Goal: Information Seeking & Learning: Learn about a topic

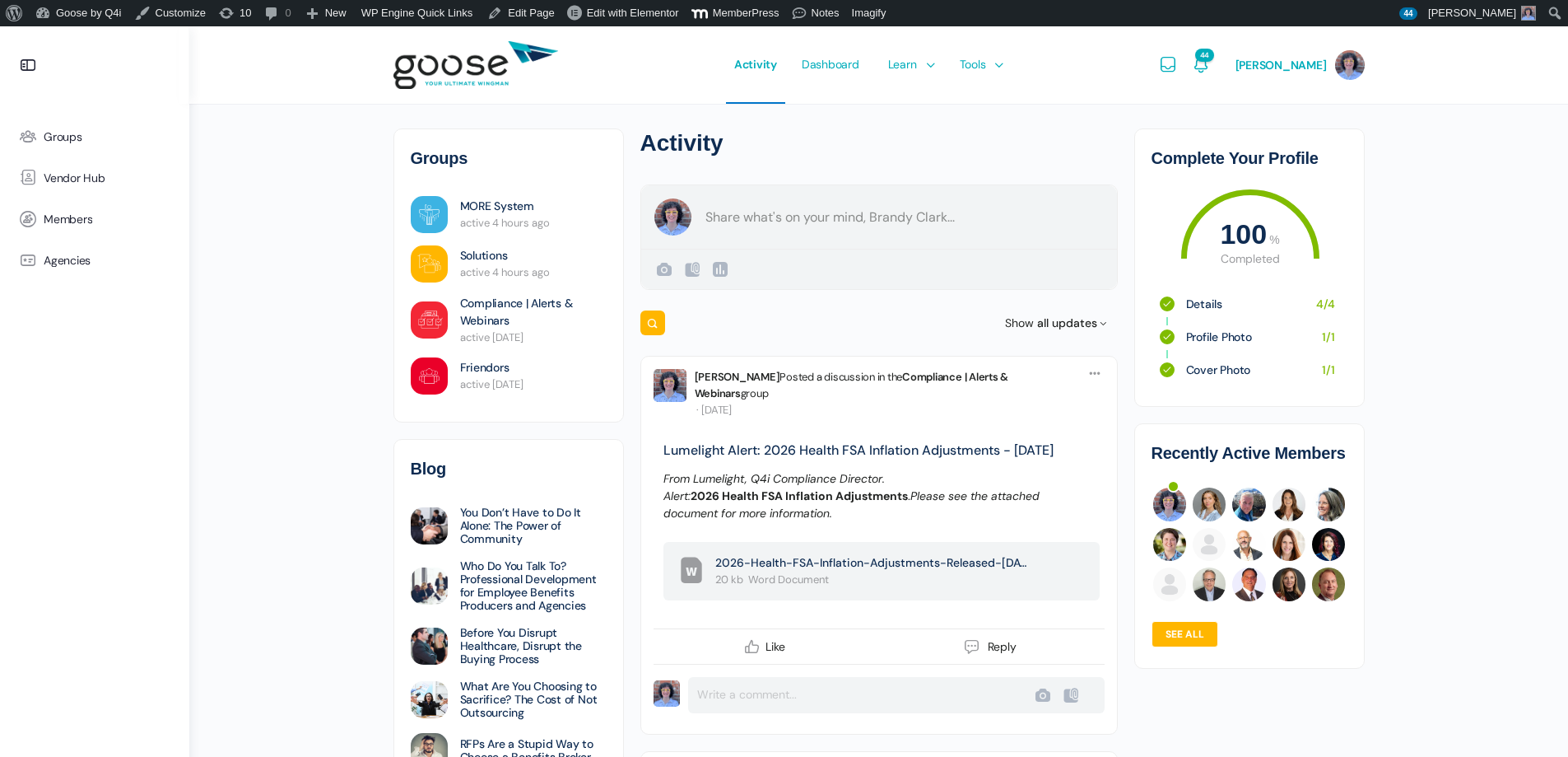
click at [802, 217] on form "Create a post Brandy Clark Public Public Visible to anyone, on or off this site…" at bounding box center [879, 237] width 477 height 106
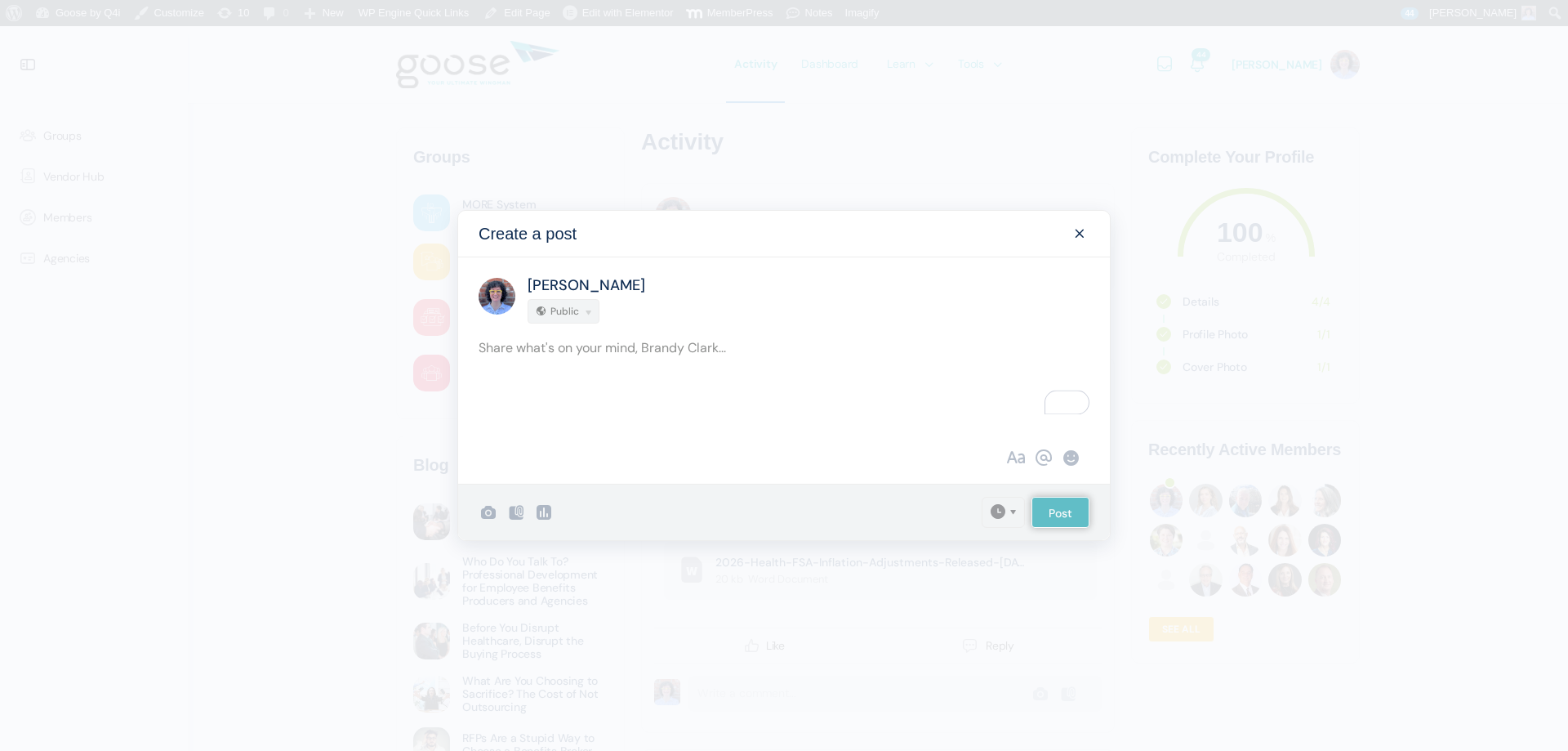
drag, startPoint x: 1084, startPoint y: 236, endPoint x: 998, endPoint y: 225, distance: 86.7
click at [1084, 236] on span at bounding box center [1080, 234] width 20 height 20
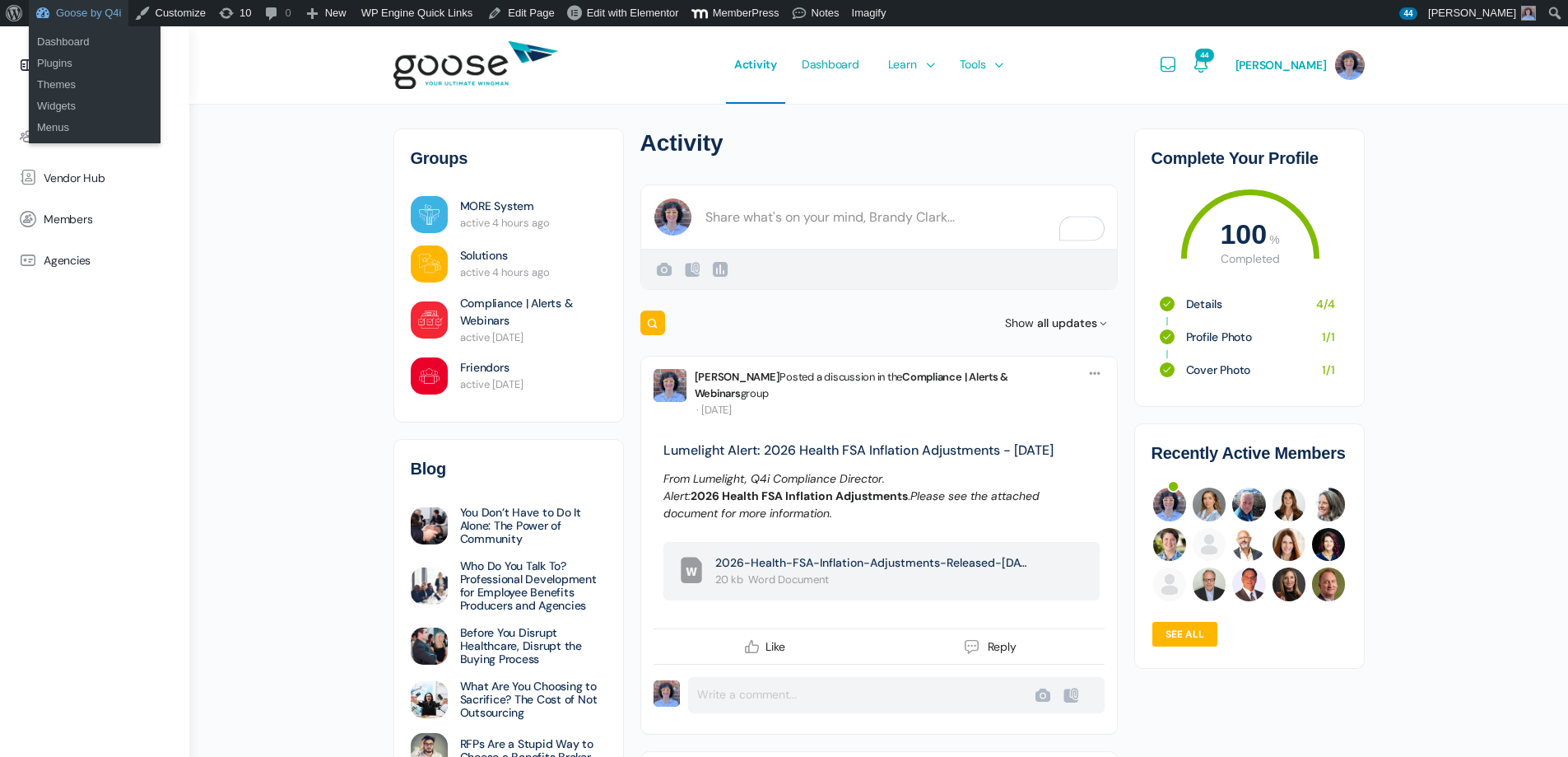
click at [96, 13] on link "Goose by Q4i" at bounding box center [79, 13] width 100 height 26
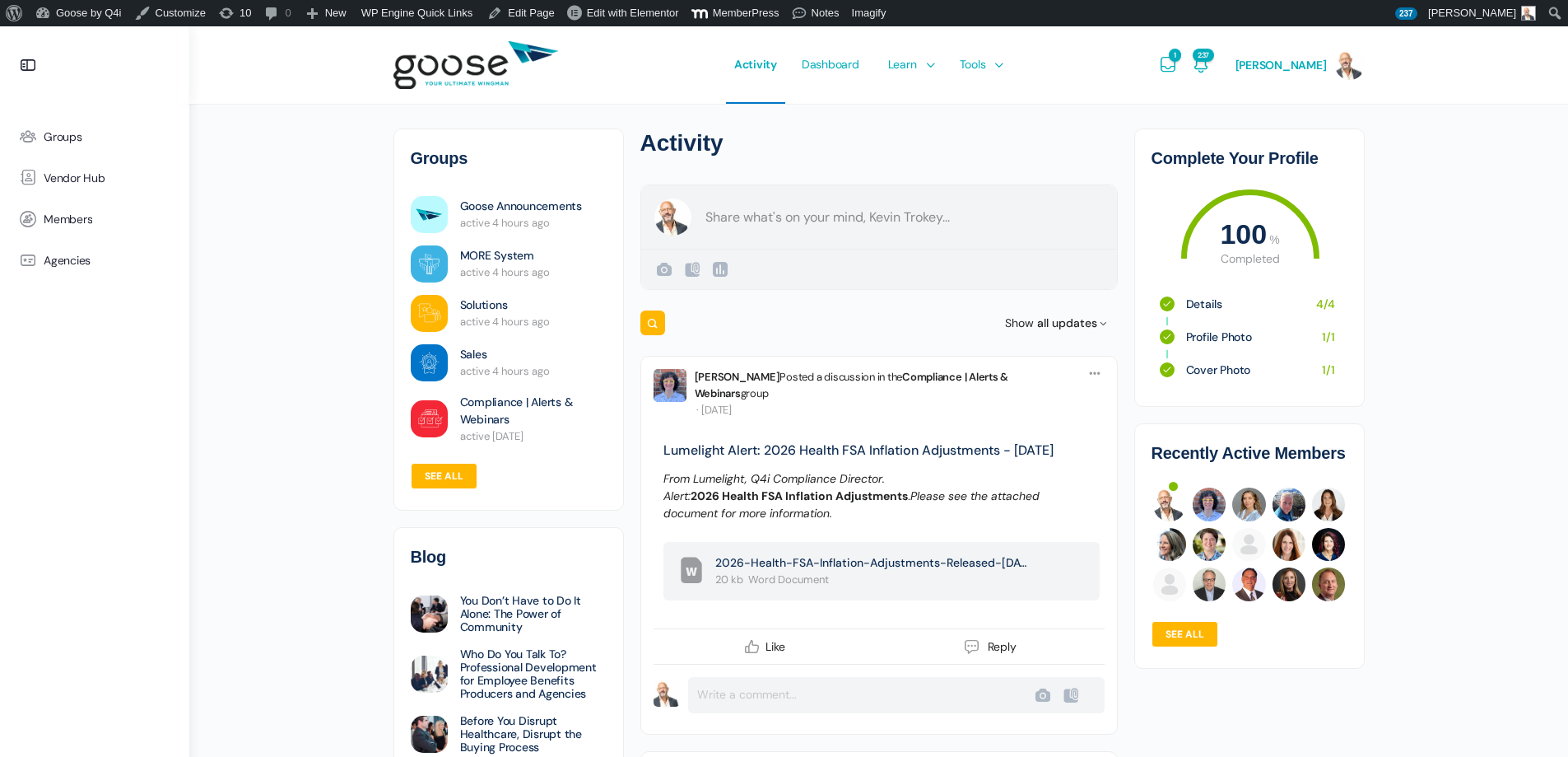
click at [821, 223] on form "Create a post Kevin Trokey Public Public Visible to anyone, on or off this site…" at bounding box center [879, 237] width 477 height 106
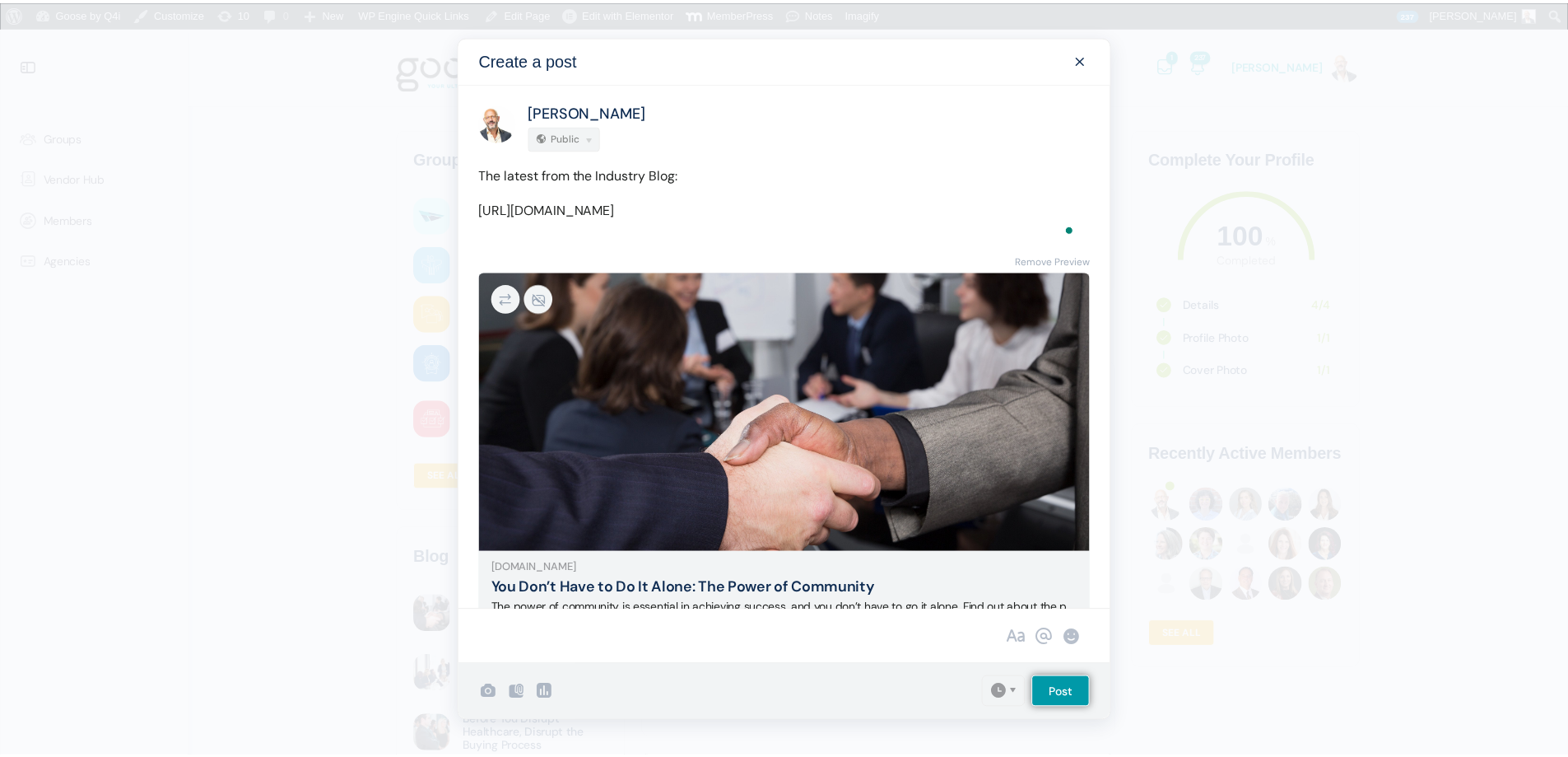
scroll to position [45, 0]
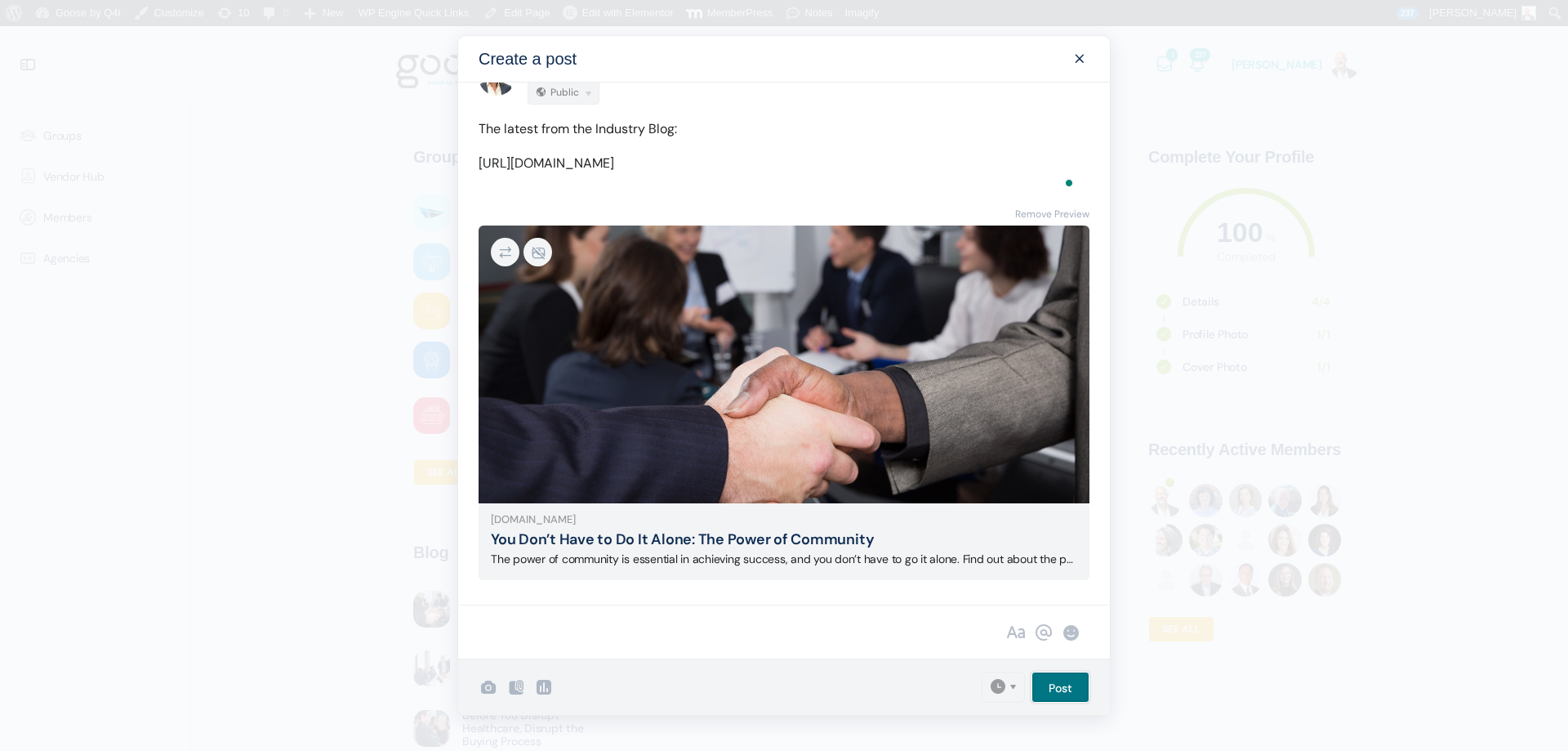
click at [1061, 682] on input "Post" at bounding box center [1060, 687] width 58 height 31
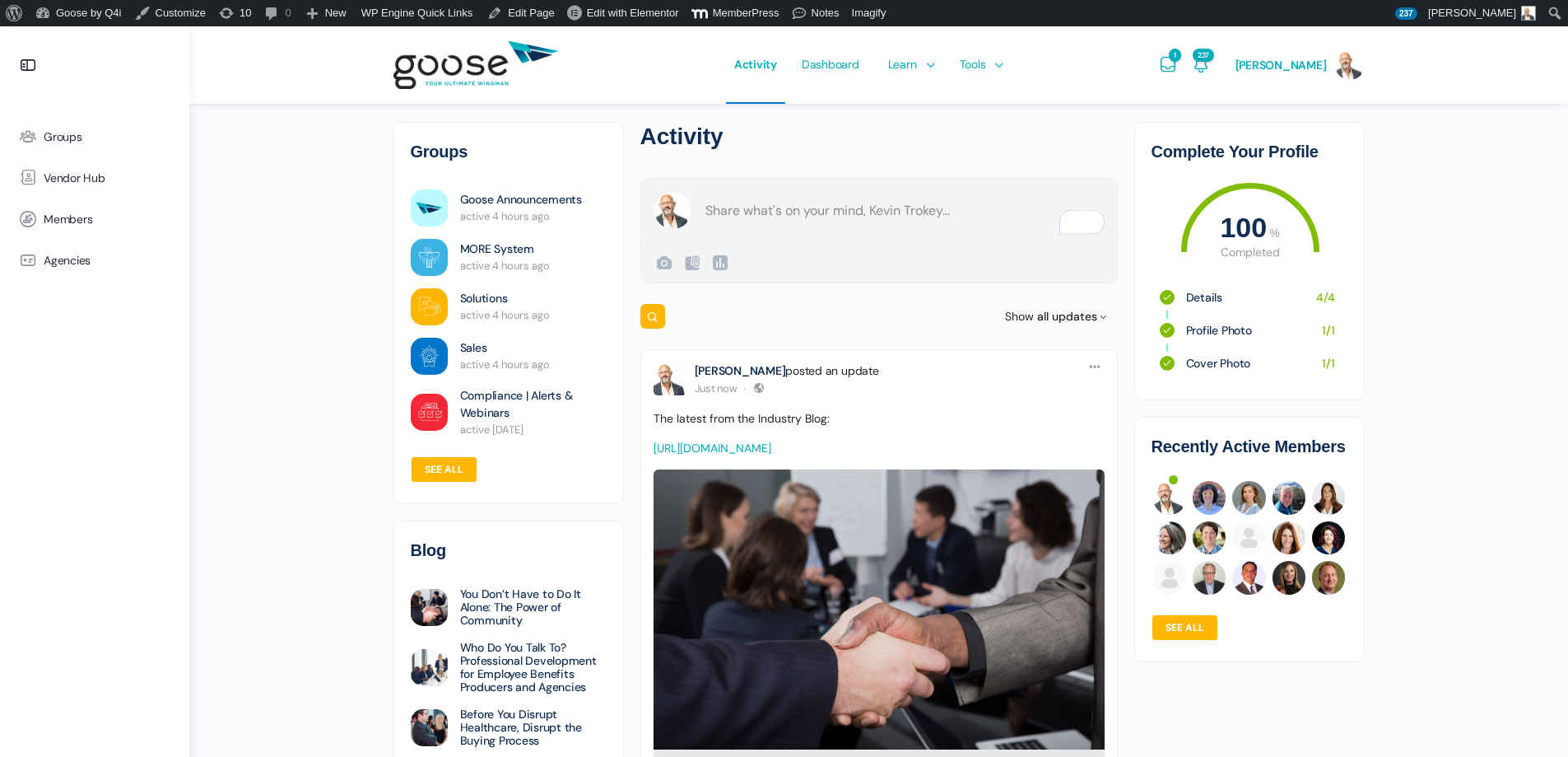
scroll to position [0, 0]
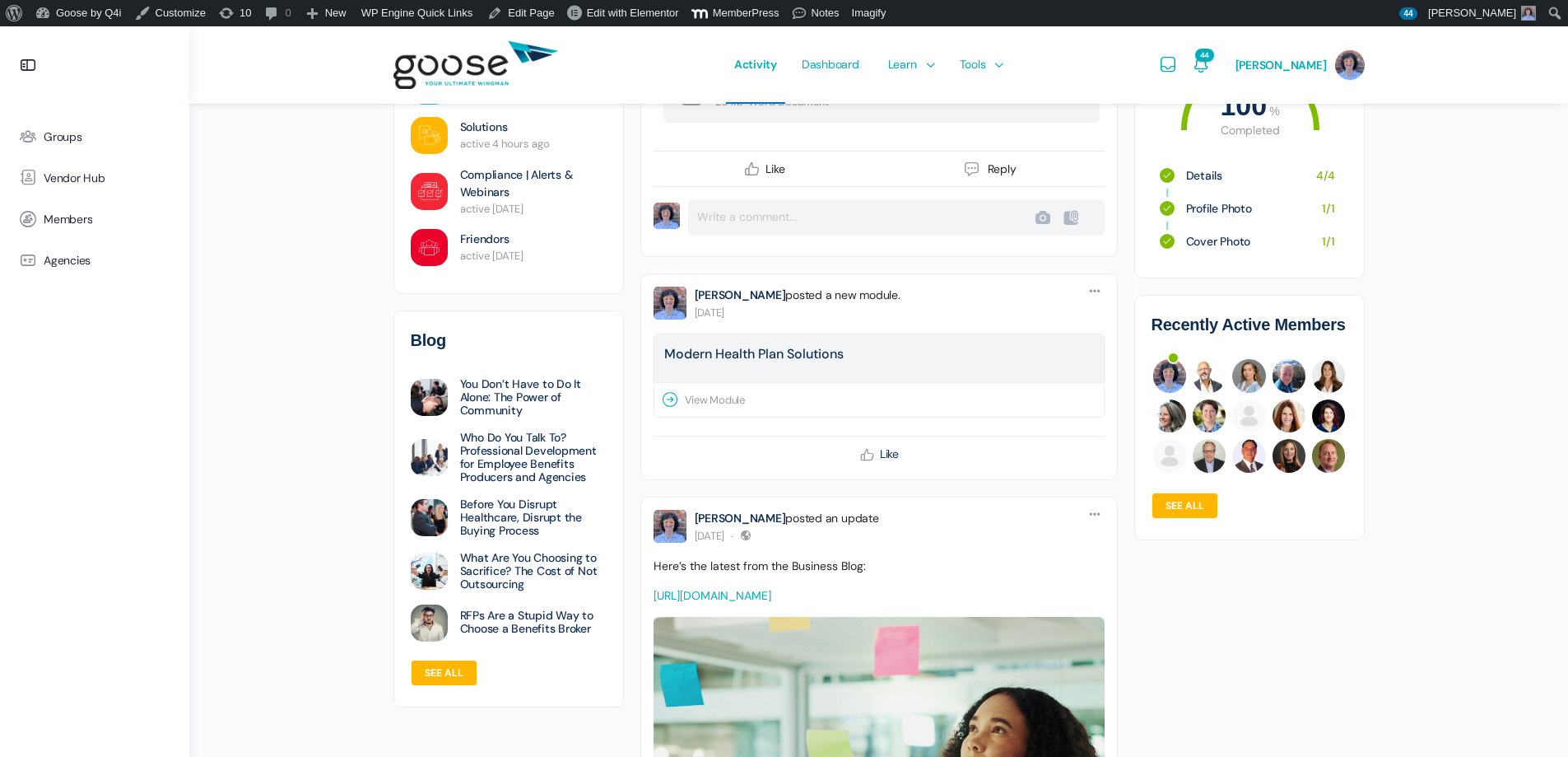
scroll to position [988, 0]
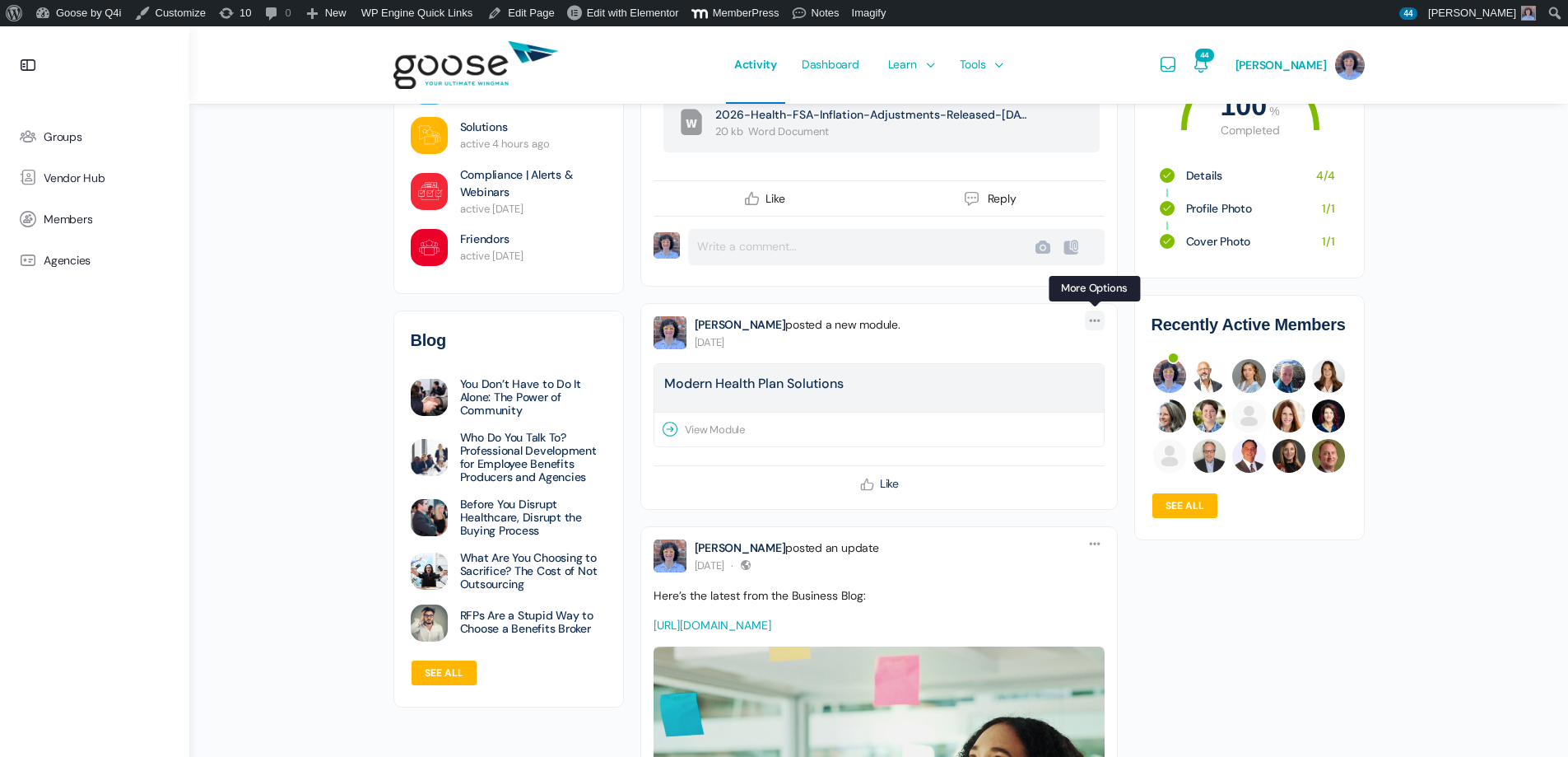
click at [1095, 314] on icon at bounding box center [1095, 320] width 13 height 13
drag, startPoint x: 1042, startPoint y: 348, endPoint x: 880, endPoint y: 56, distance: 333.9
click at [1042, 347] on link "Delete Delete" at bounding box center [1014, 358] width 152 height 31
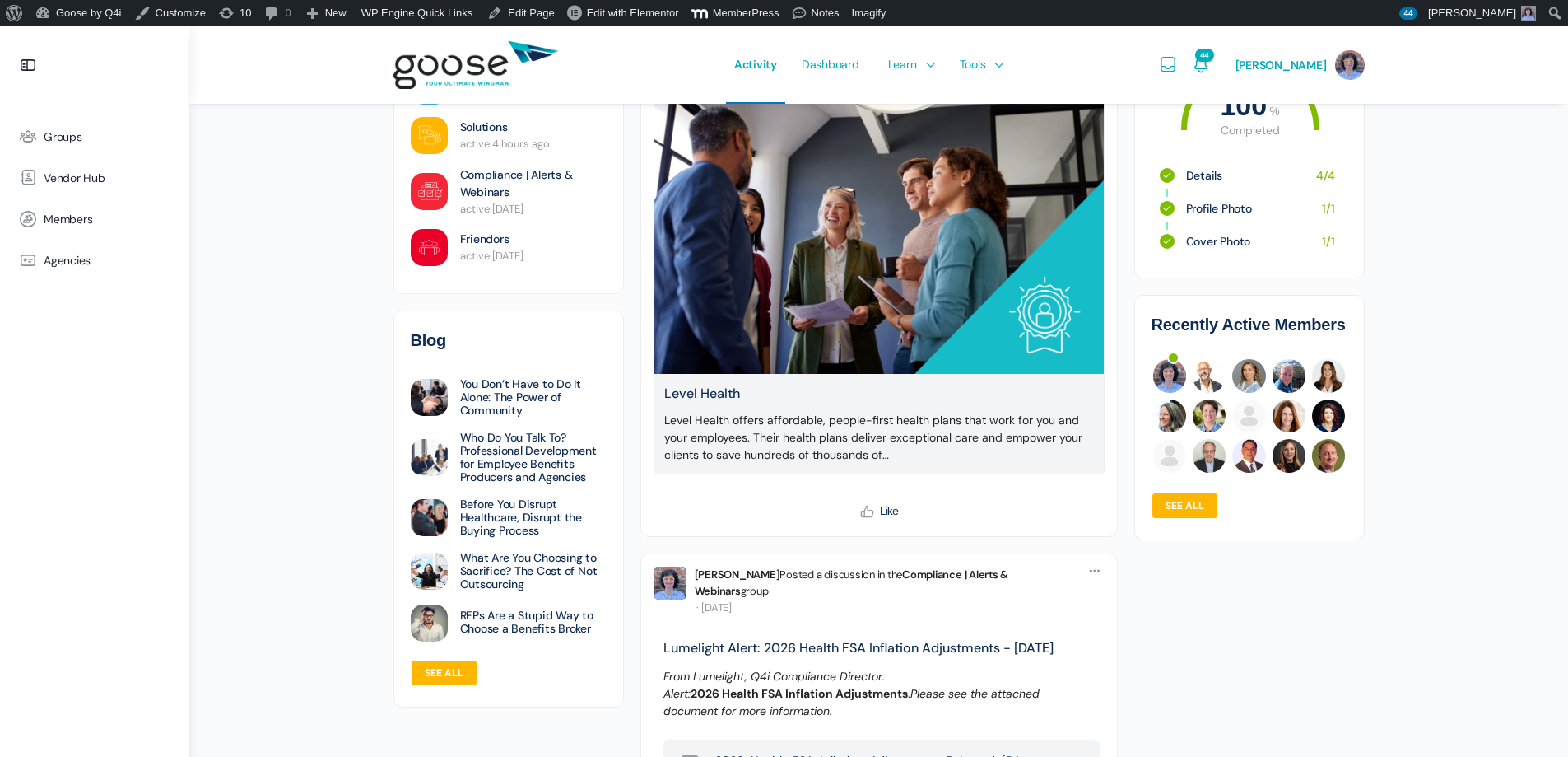
scroll to position [83, 0]
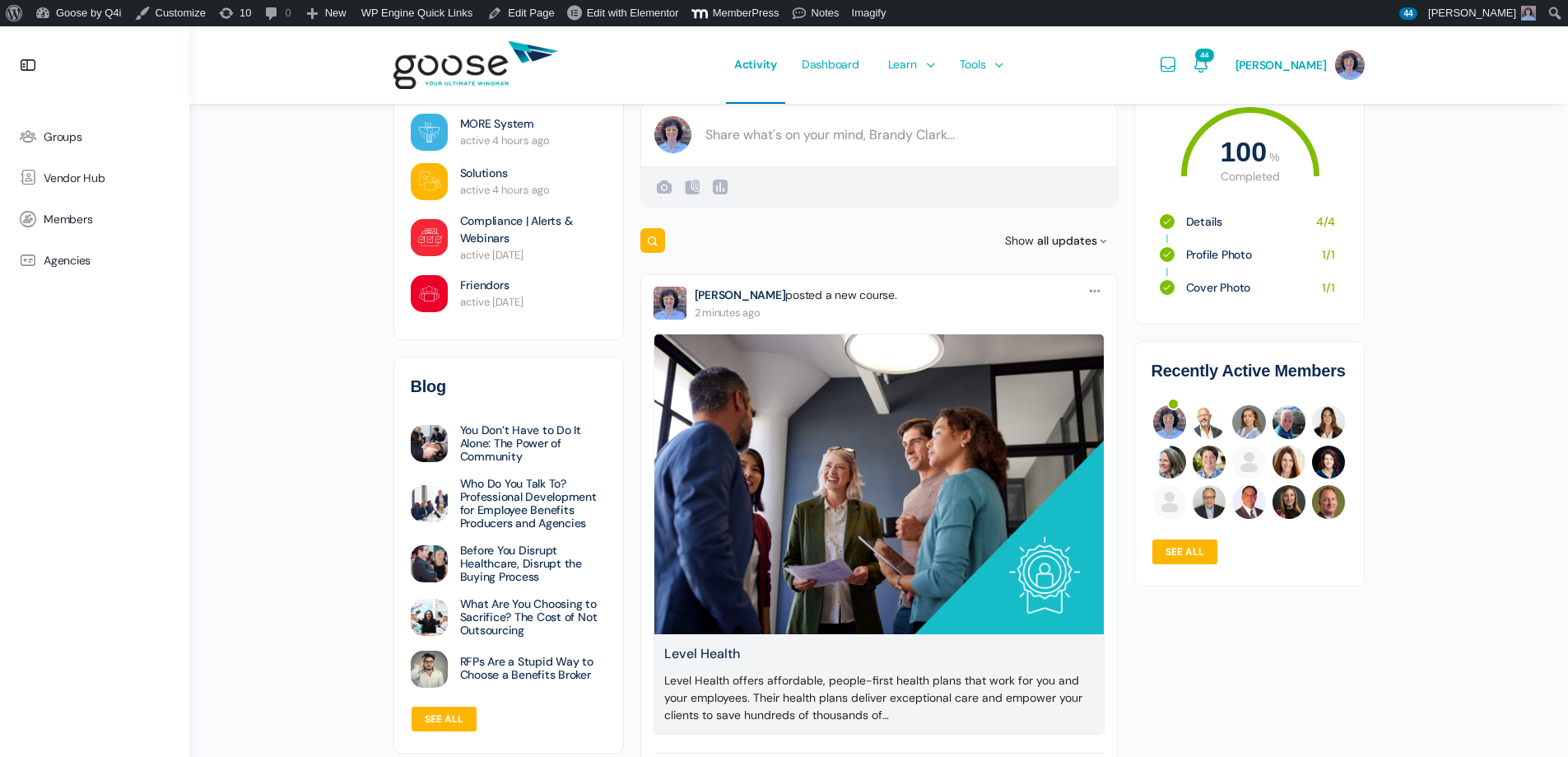
click at [849, 664] on link "Level Health" at bounding box center [879, 654] width 430 height 20
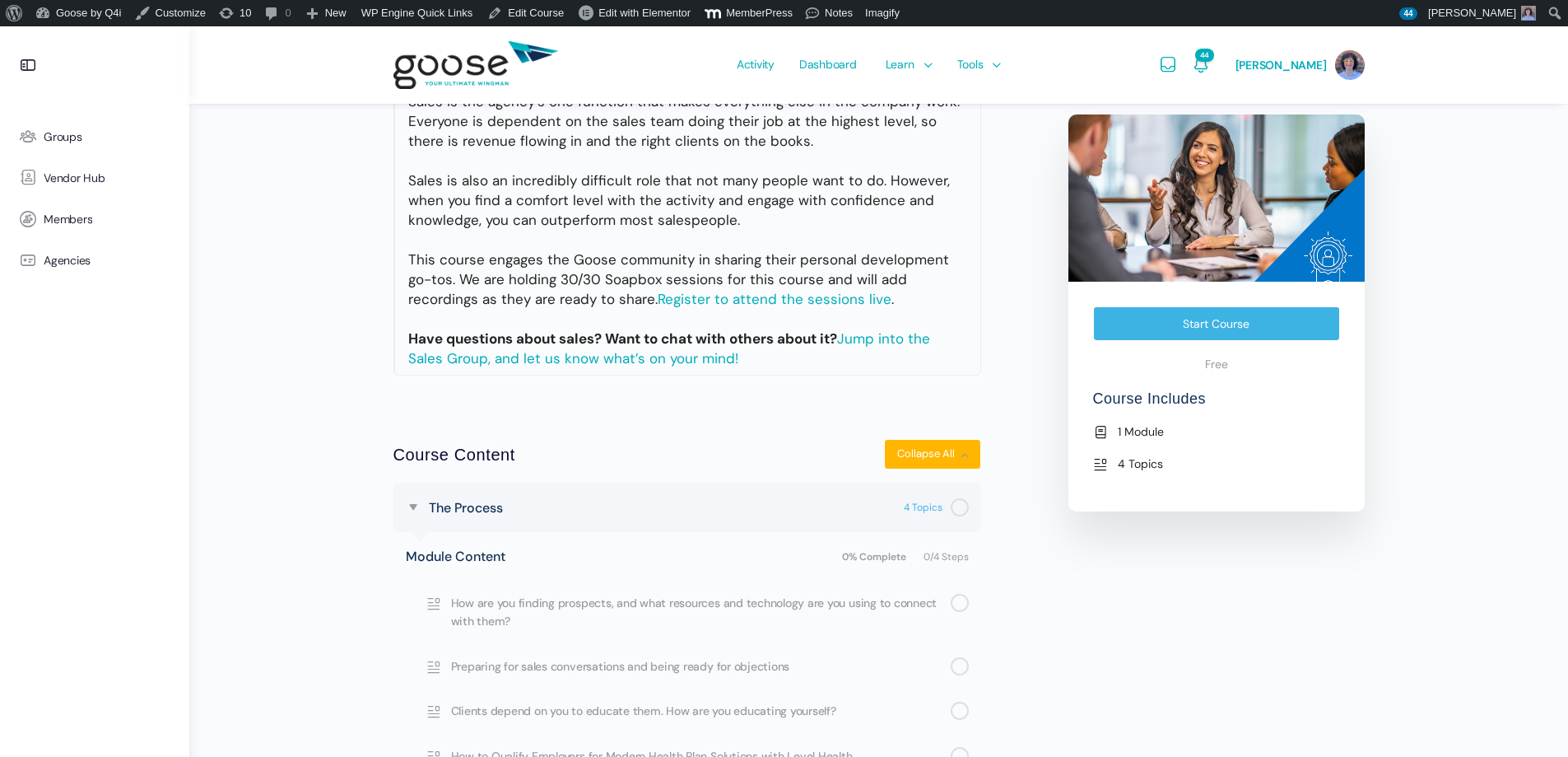
scroll to position [452, 0]
